Goal: Information Seeking & Learning: Learn about a topic

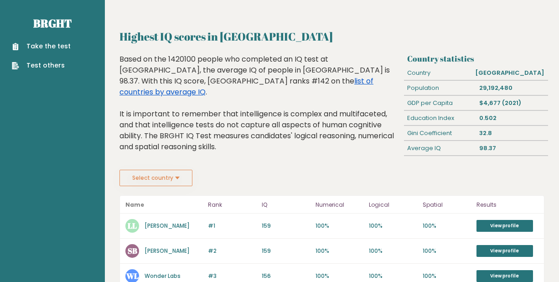
click at [211, 82] on link "list of countries by average IQ" at bounding box center [246, 86] width 254 height 21
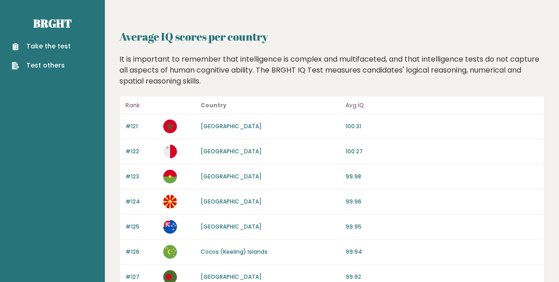
click at [48, 44] on link "Take the test" at bounding box center [41, 46] width 59 height 10
click at [52, 26] on link "Brght" at bounding box center [52, 23] width 38 height 15
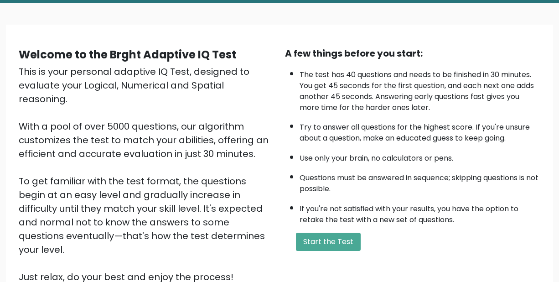
scroll to position [41, 0]
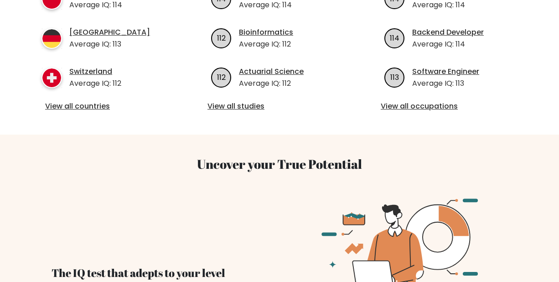
scroll to position [469, 0]
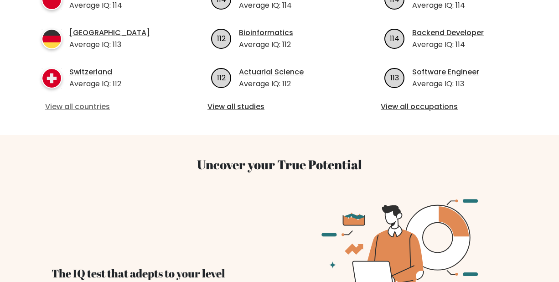
click at [98, 103] on link "View all countries" at bounding box center [106, 106] width 122 height 11
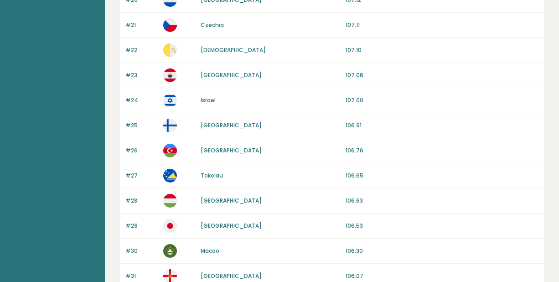
scroll to position [906, 0]
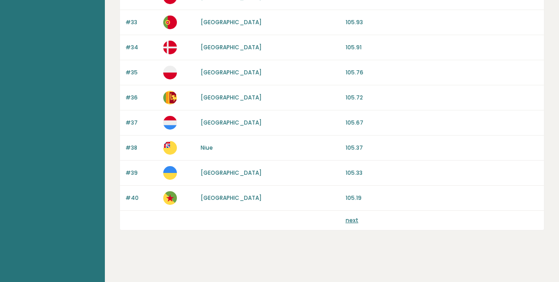
click at [360, 219] on div "next" at bounding box center [332, 220] width 424 height 19
click at [355, 218] on div "next" at bounding box center [332, 220] width 424 height 19
click at [354, 216] on link "next" at bounding box center [351, 220] width 13 height 8
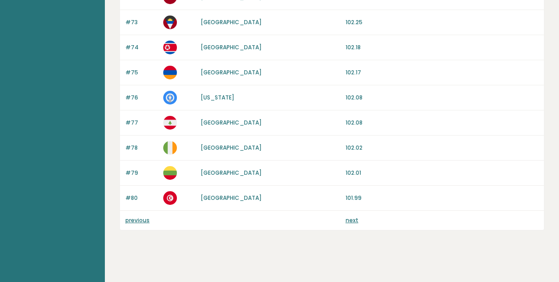
scroll to position [900, 0]
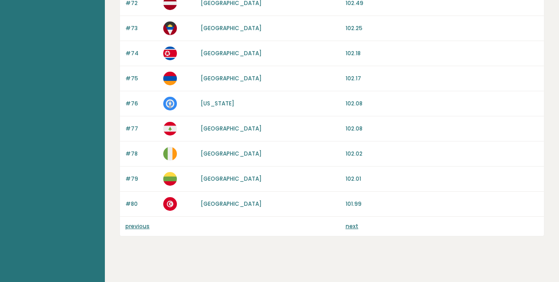
click at [354, 222] on link "next" at bounding box center [351, 226] width 13 height 8
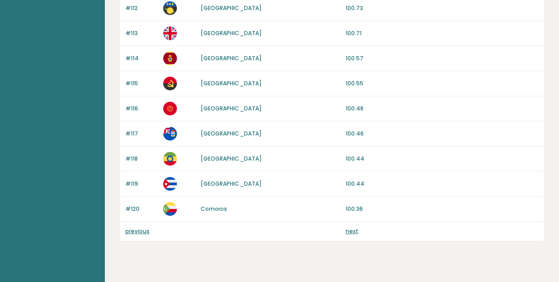
scroll to position [894, 0]
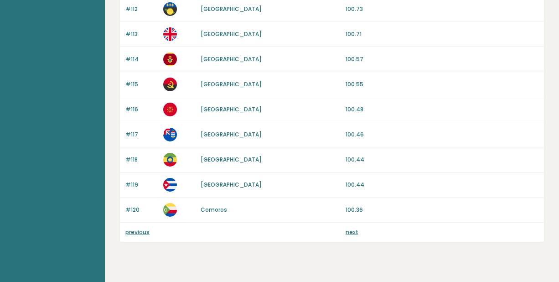
click at [351, 228] on link "next" at bounding box center [351, 232] width 13 height 8
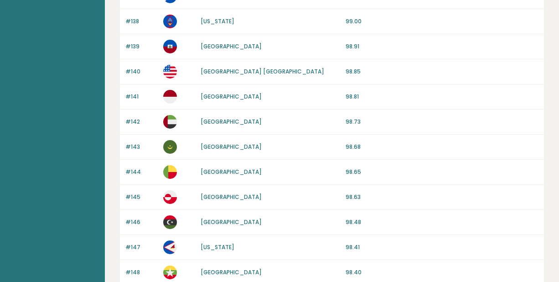
scroll to position [906, 0]
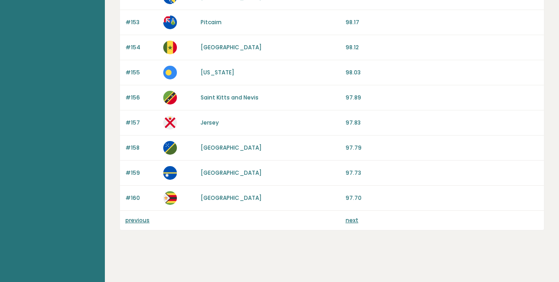
click at [352, 216] on link "next" at bounding box center [351, 220] width 13 height 8
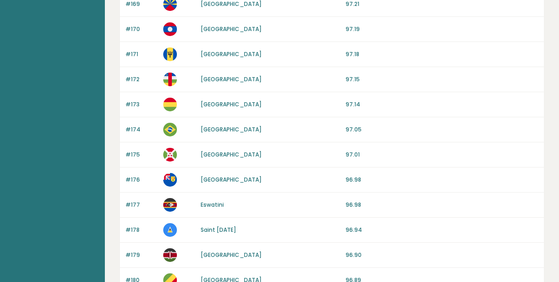
scroll to position [887, 0]
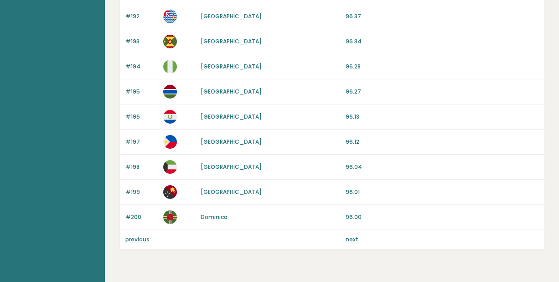
click at [357, 235] on div "next" at bounding box center [441, 239] width 193 height 8
click at [354, 235] on link "next" at bounding box center [351, 239] width 13 height 8
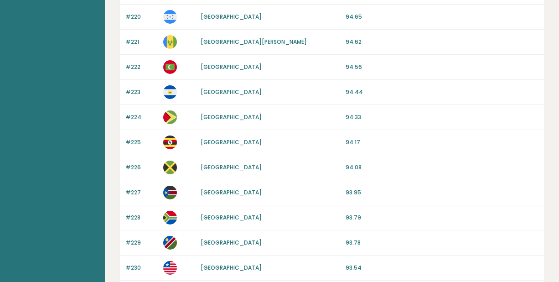
scroll to position [574, 0]
